Goal: Information Seeking & Learning: Learn about a topic

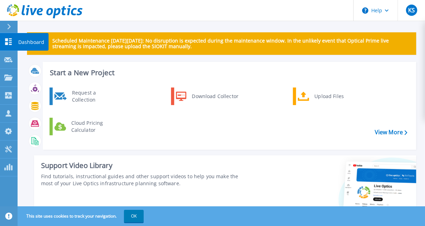
click at [8, 40] on icon at bounding box center [8, 41] width 8 height 7
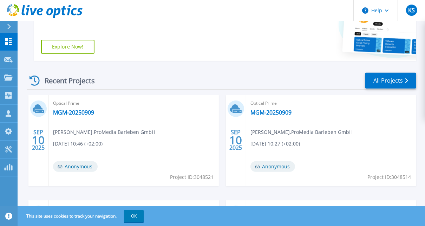
scroll to position [168, 0]
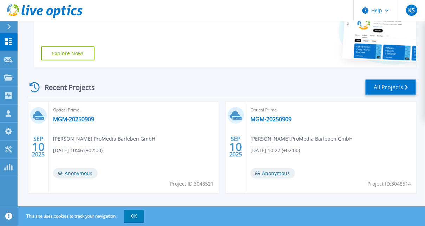
click at [410, 87] on link "All Projects" at bounding box center [390, 87] width 51 height 16
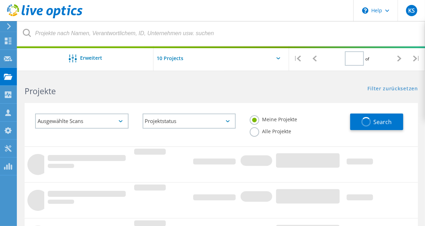
type input "1"
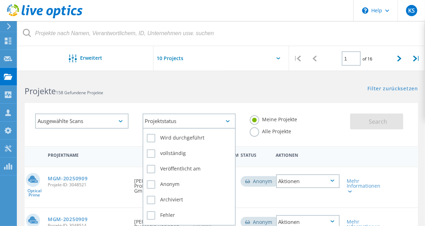
click at [171, 120] on div "Projektstatus" at bounding box center [189, 120] width 93 height 15
click at [154, 183] on label "Anonym" at bounding box center [189, 184] width 85 height 8
click at [0, 0] on input "Anonym" at bounding box center [0, 0] width 0 height 0
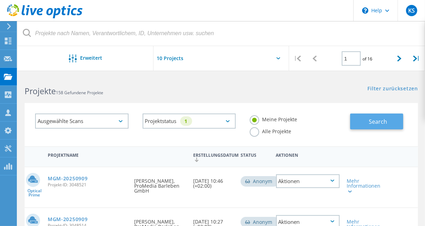
click at [379, 124] on span "Search" at bounding box center [378, 122] width 18 height 8
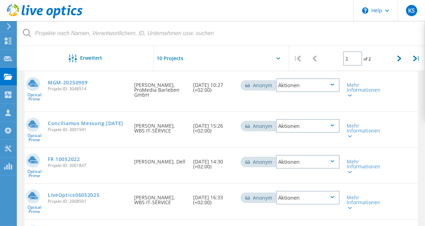
scroll to position [168, 0]
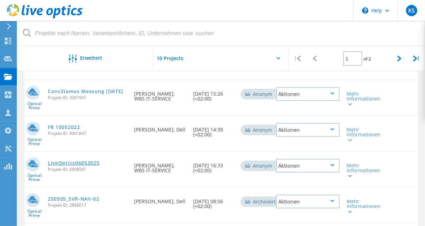
click at [90, 163] on link "LiveOptics06052025" at bounding box center [74, 162] width 52 height 5
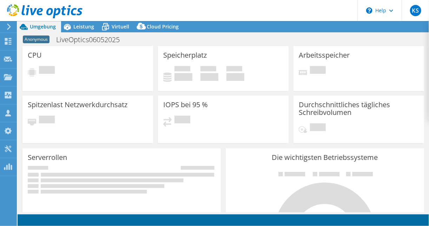
select select "USD"
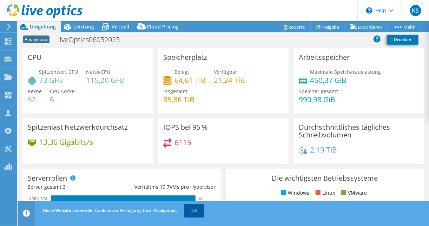
click at [200, 212] on link "OK" at bounding box center [194, 210] width 20 height 13
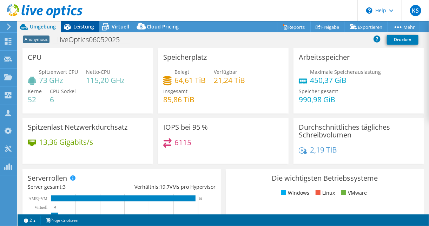
click at [81, 29] on span "Leistung" at bounding box center [83, 26] width 21 height 7
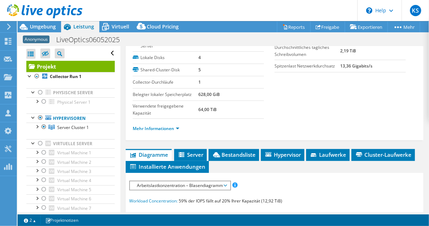
scroll to position [84, 0]
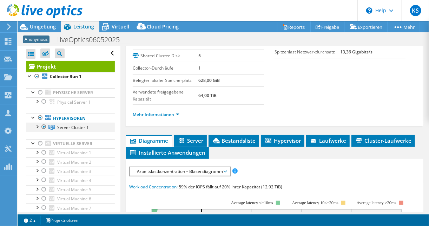
click at [37, 127] on div at bounding box center [36, 126] width 7 height 7
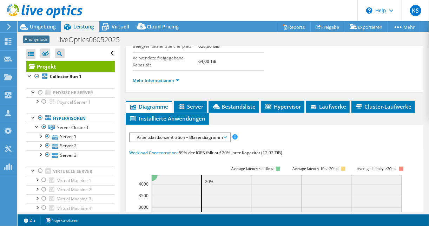
scroll to position [112, 0]
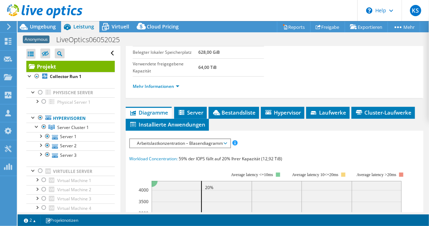
click at [174, 141] on span "Arbeitslastkonzentration – Blasendiagramm" at bounding box center [179, 143] width 93 height 8
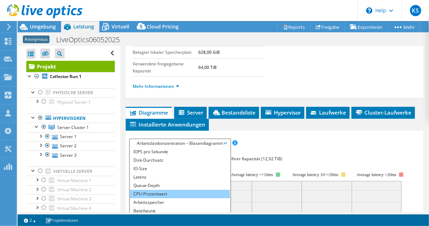
click at [156, 190] on li "CPU-Prozentwert" at bounding box center [180, 194] width 100 height 8
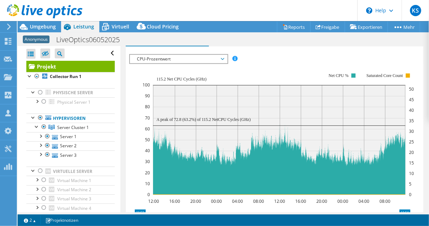
scroll to position [168, 0]
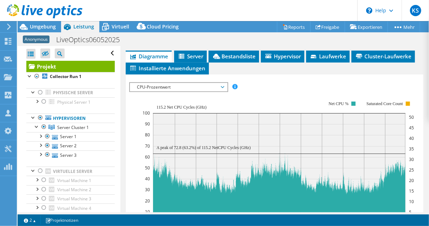
click at [417, 76] on section "IOPS pro Sekunde Disk-Durchsatz IO-Size Latenz Queue-Depth CPU-Prozentwert Arbe…" at bounding box center [275, 218] width 298 height 289
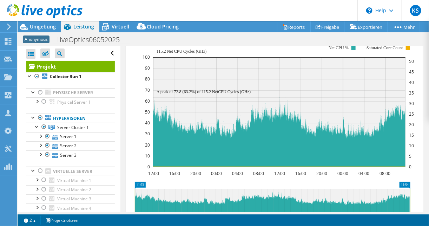
scroll to position [225, 0]
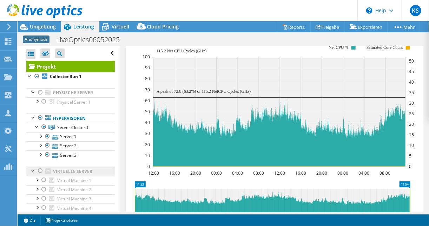
drag, startPoint x: 39, startPoint y: 168, endPoint x: 44, endPoint y: 169, distance: 5.7
click at [39, 169] on div at bounding box center [40, 170] width 7 height 8
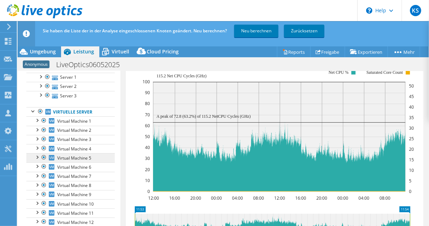
scroll to position [28, 0]
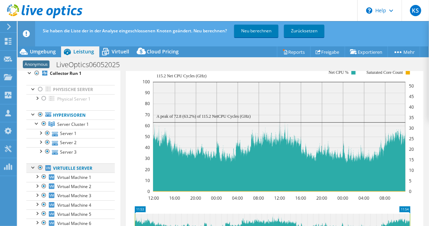
click at [42, 165] on div at bounding box center [40, 167] width 7 height 8
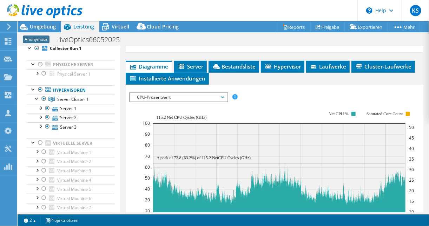
scroll to position [140, 0]
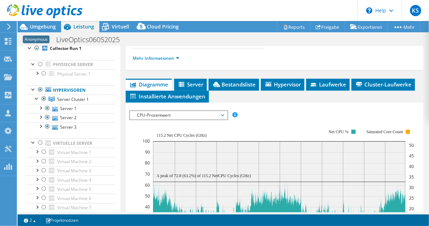
click at [153, 114] on span "CPU-Prozentwert" at bounding box center [178, 115] width 90 height 8
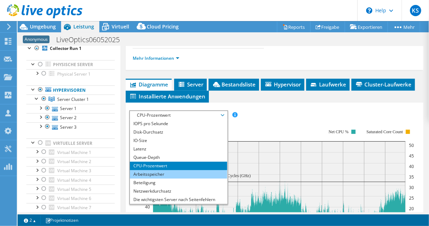
click at [154, 170] on li "Arbeitsspeicher" at bounding box center [178, 174] width 97 height 8
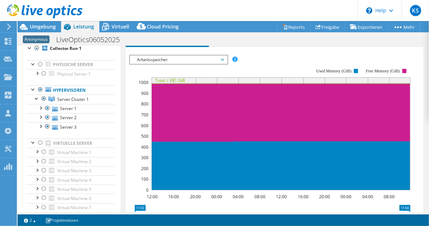
scroll to position [197, 0]
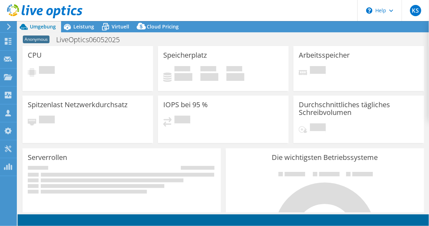
select select "USD"
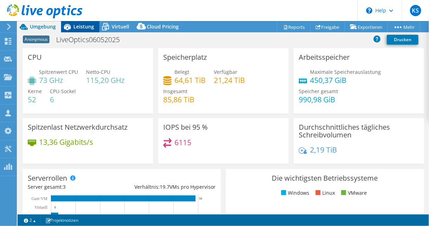
click at [87, 26] on span "Leistung" at bounding box center [83, 26] width 21 height 7
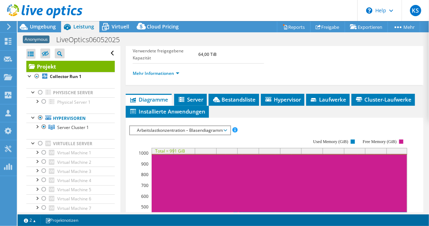
scroll to position [168, 0]
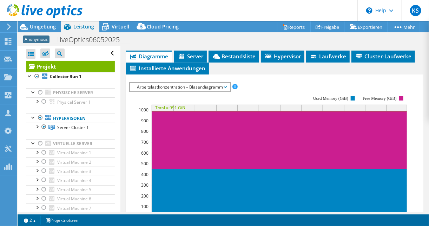
click at [153, 85] on span "Arbeitslastkonzentration – Blasendiagramm" at bounding box center [179, 87] width 93 height 8
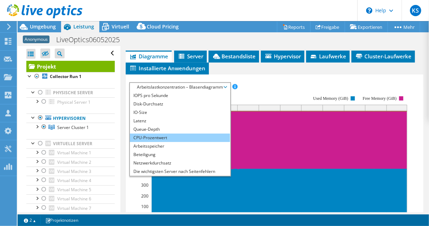
click at [150, 133] on li "CPU-Prozentwert" at bounding box center [180, 137] width 100 height 8
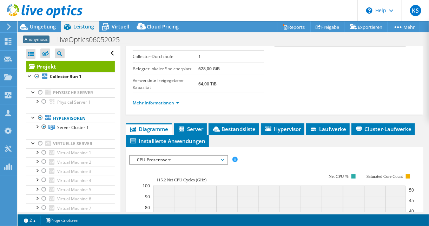
scroll to position [112, 0]
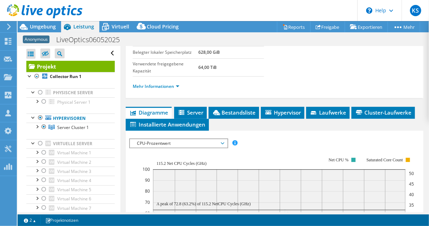
click at [145, 139] on span "CPU-Prozentwert" at bounding box center [178, 143] width 90 height 8
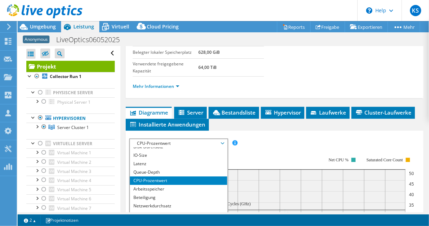
scroll to position [25, 0]
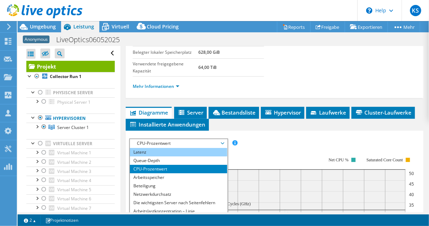
click at [151, 150] on li "Latenz" at bounding box center [178, 152] width 97 height 8
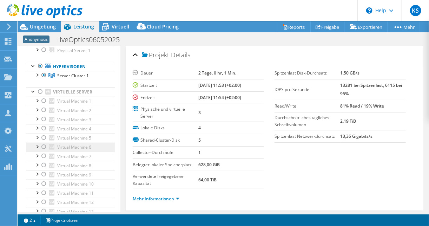
scroll to position [56, 0]
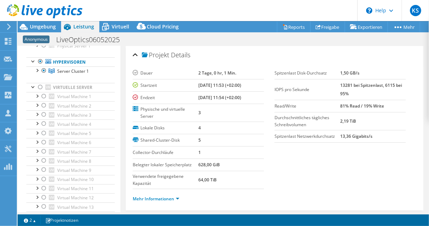
click at [23, 92] on div "Alle öffnen Alle schließen Ausgeschlossene Knoten verbergen Projektbaumfilter" at bounding box center [69, 218] width 102 height 456
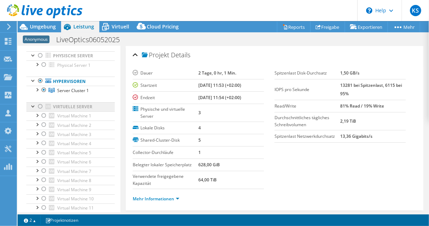
scroll to position [0, 0]
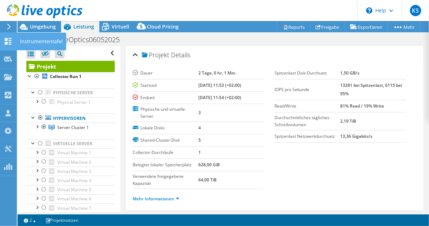
click at [6, 40] on icon at bounding box center [8, 41] width 8 height 7
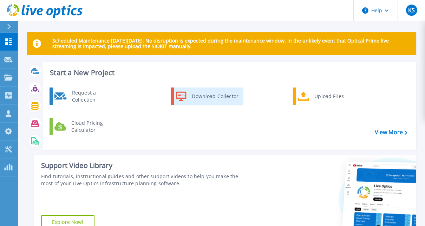
click at [217, 97] on div "Download Collector" at bounding box center [214, 96] width 53 height 14
